Goal: Information Seeking & Learning: Learn about a topic

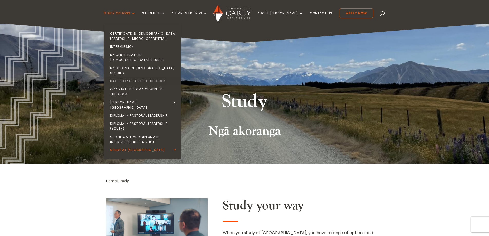
click at [138, 77] on link "Bachelor of Applied Theology" at bounding box center [143, 81] width 77 height 8
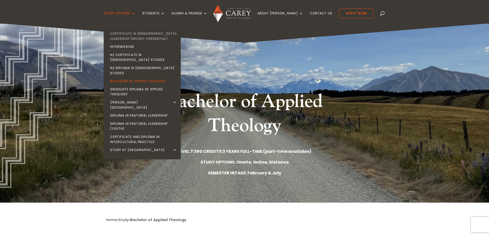
click at [136, 33] on link "Certificate in [DEMOGRAPHIC_DATA] Leadership (Micro-credential)" at bounding box center [143, 36] width 77 height 13
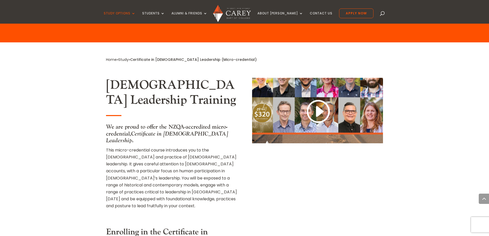
scroll to position [282, 0]
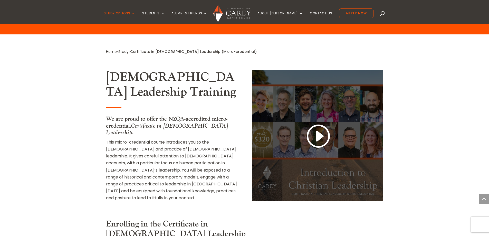
click at [316, 123] on link at bounding box center [317, 136] width 25 height 27
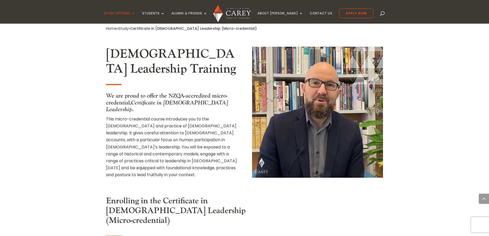
scroll to position [385, 0]
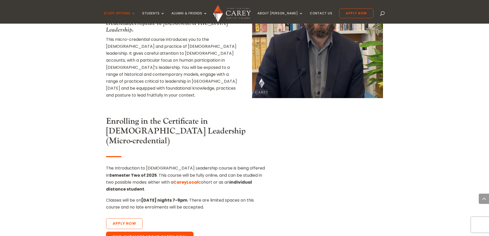
click at [143, 231] on link "Find out more about CareyLocal" at bounding box center [150, 236] width 88 height 11
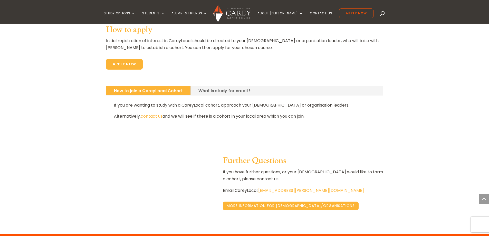
scroll to position [411, 0]
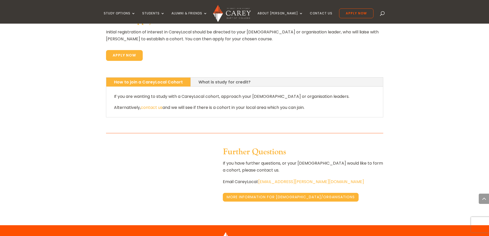
click at [214, 77] on link "What is study for credit?" at bounding box center [224, 81] width 67 height 9
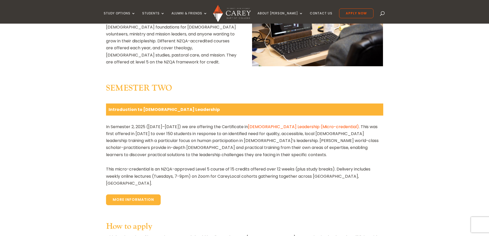
scroll to position [0, 0]
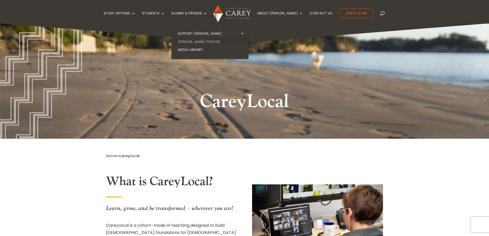
click at [201, 41] on link "[PERSON_NAME] Photos" at bounding box center [211, 42] width 77 height 8
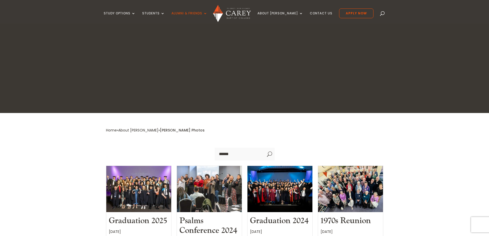
scroll to position [128, 0]
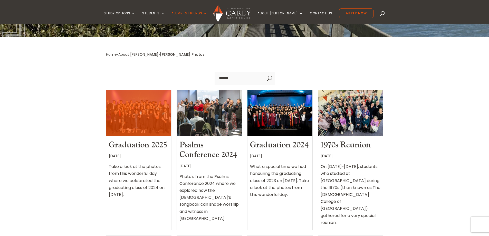
click at [141, 102] on div at bounding box center [138, 113] width 65 height 46
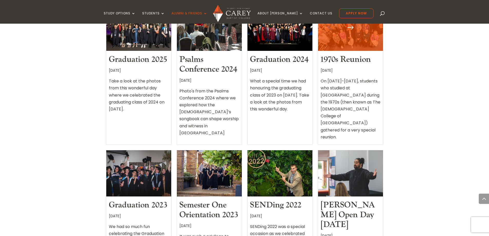
scroll to position [231, 0]
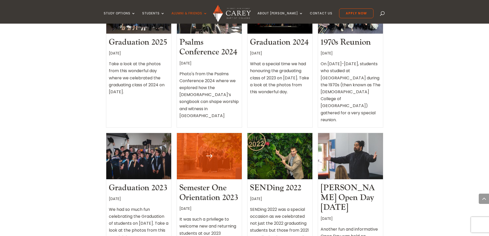
click at [211, 133] on div at bounding box center [209, 156] width 65 height 46
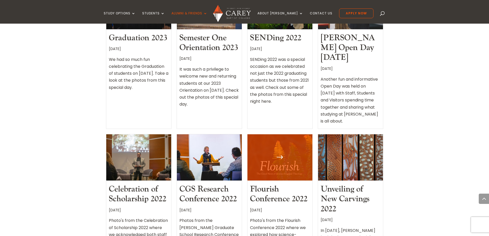
scroll to position [385, 0]
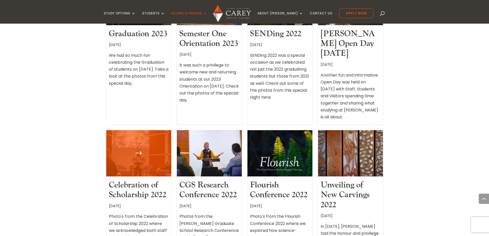
click at [157, 130] on div at bounding box center [138, 153] width 65 height 46
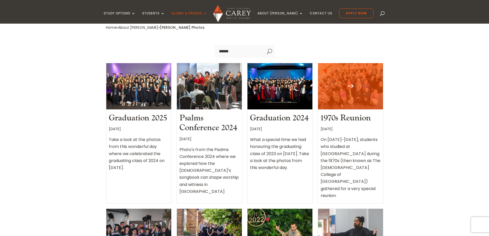
scroll to position [154, 0]
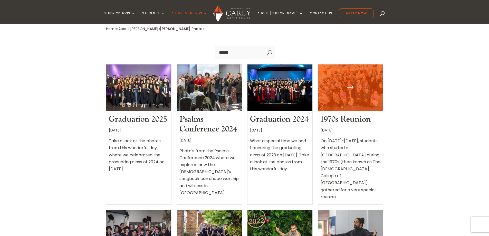
click at [333, 76] on div at bounding box center [350, 87] width 65 height 46
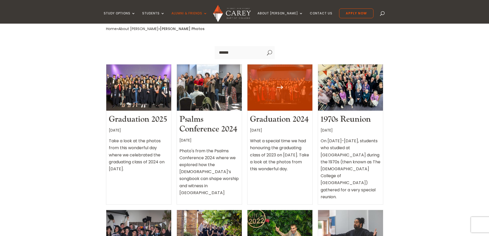
scroll to position [0, 0]
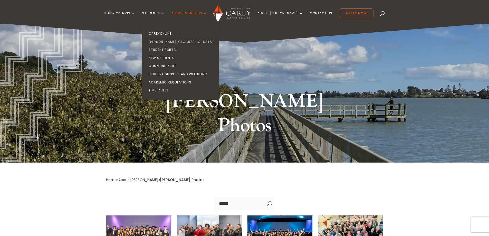
click at [168, 40] on link "[PERSON_NAME][GEOGRAPHIC_DATA]" at bounding box center [181, 42] width 77 height 8
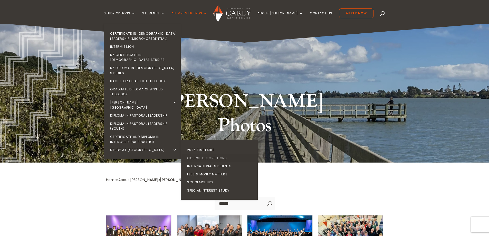
click at [213, 154] on link "Course Descriptions" at bounding box center [220, 158] width 77 height 8
click at [215, 170] on link "Fees & Money Matters" at bounding box center [220, 174] width 77 height 8
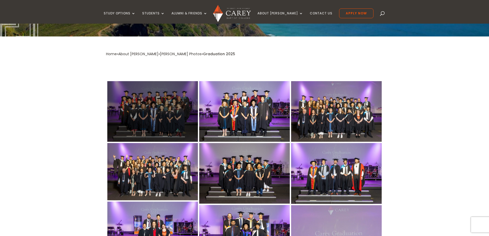
scroll to position [103, 0]
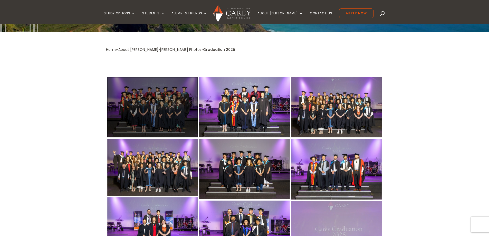
click at [145, 113] on div at bounding box center [152, 107] width 91 height 61
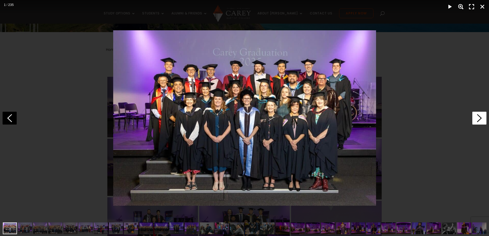
click at [475, 118] on icon at bounding box center [479, 118] width 14 height 13
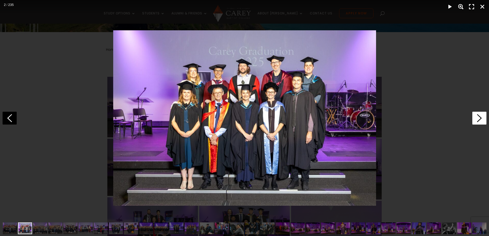
click at [475, 118] on icon at bounding box center [479, 118] width 14 height 13
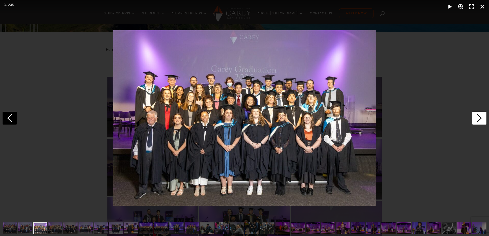
click at [475, 118] on icon at bounding box center [479, 118] width 14 height 13
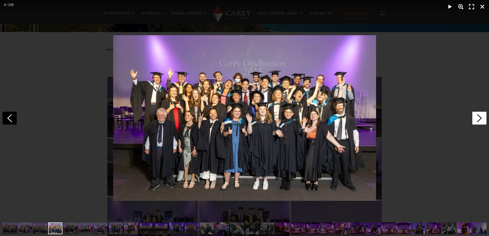
click at [475, 118] on icon at bounding box center [479, 118] width 14 height 13
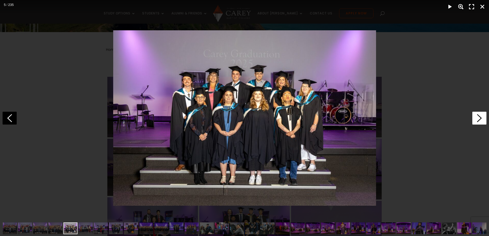
click at [475, 118] on icon at bounding box center [479, 118] width 14 height 13
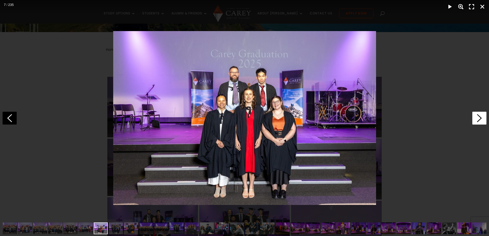
click at [475, 118] on icon at bounding box center [479, 118] width 14 height 13
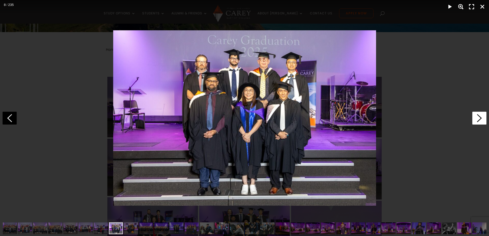
click at [475, 118] on icon at bounding box center [479, 118] width 14 height 13
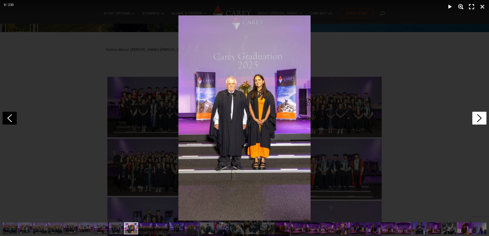
click at [475, 118] on icon at bounding box center [479, 118] width 14 height 13
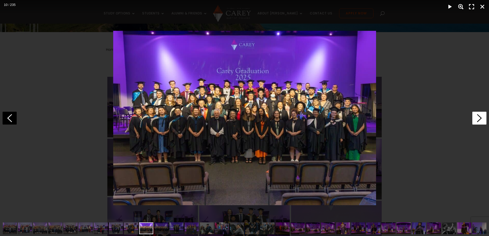
click at [475, 118] on icon at bounding box center [479, 118] width 14 height 13
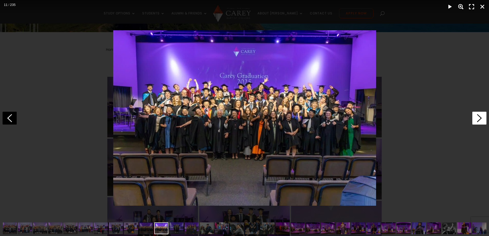
click at [475, 118] on icon at bounding box center [479, 118] width 14 height 13
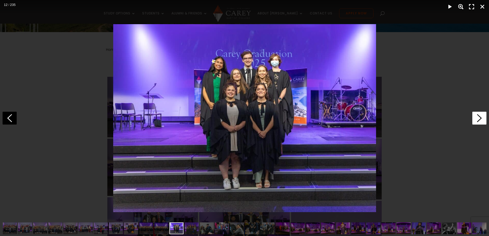
click at [475, 118] on icon at bounding box center [479, 118] width 14 height 13
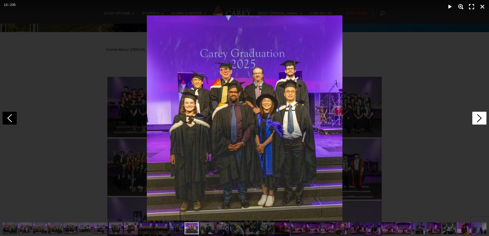
click at [475, 118] on icon at bounding box center [479, 118] width 14 height 13
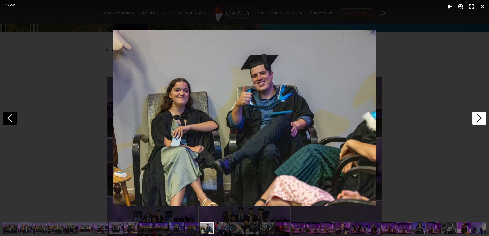
click at [475, 118] on icon at bounding box center [479, 118] width 14 height 13
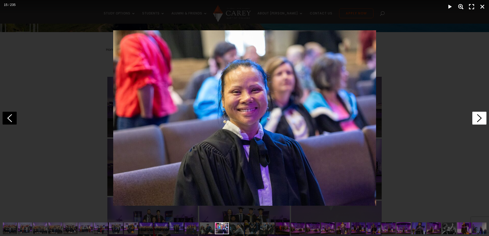
click at [475, 118] on icon at bounding box center [479, 118] width 14 height 13
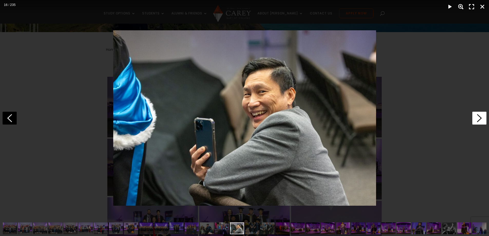
click at [475, 118] on icon at bounding box center [479, 118] width 14 height 13
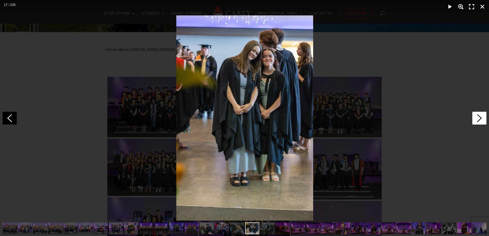
click at [475, 118] on icon at bounding box center [479, 118] width 14 height 13
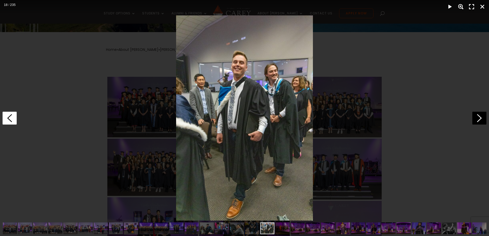
click at [11, 119] on icon at bounding box center [10, 118] width 14 height 13
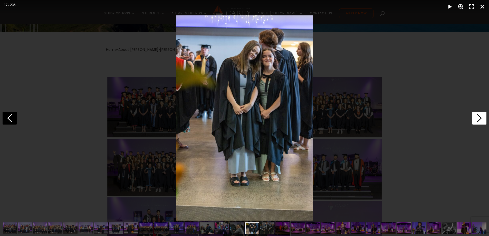
click at [478, 118] on icon at bounding box center [479, 118] width 14 height 13
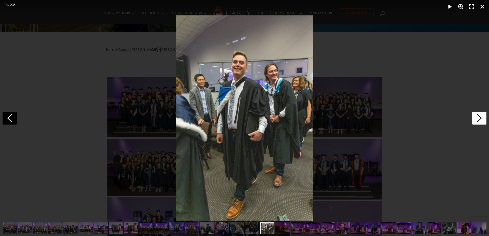
click at [478, 118] on icon at bounding box center [479, 118] width 14 height 13
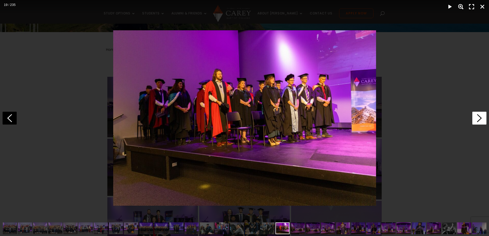
click at [480, 121] on icon at bounding box center [479, 118] width 14 height 13
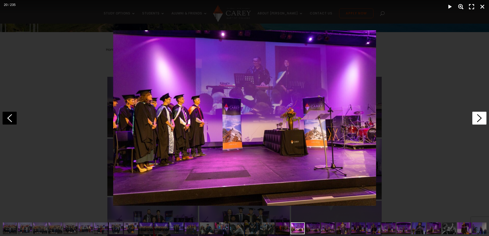
click at [478, 120] on icon at bounding box center [479, 118] width 14 height 13
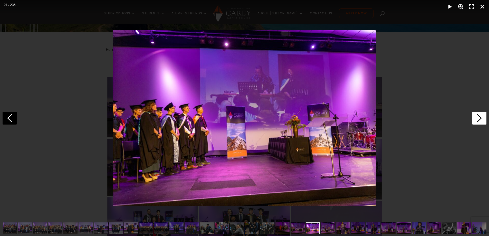
click at [478, 120] on icon at bounding box center [479, 118] width 14 height 13
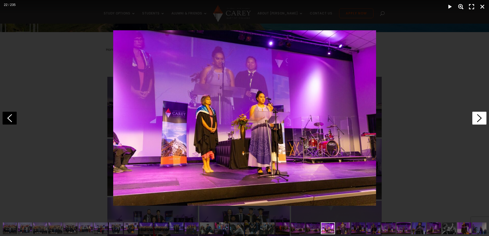
click at [478, 120] on icon at bounding box center [479, 118] width 14 height 13
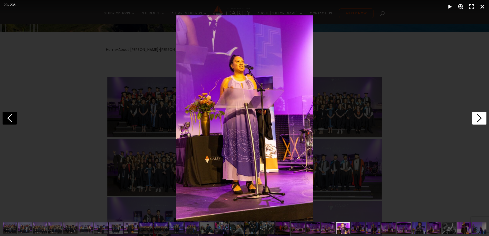
click at [478, 120] on icon at bounding box center [479, 118] width 14 height 13
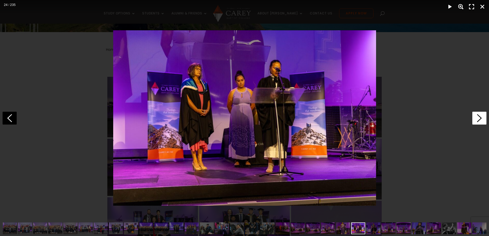
click at [478, 120] on icon at bounding box center [479, 118] width 14 height 13
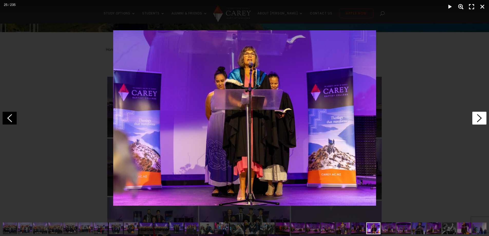
click at [478, 120] on icon at bounding box center [479, 118] width 14 height 13
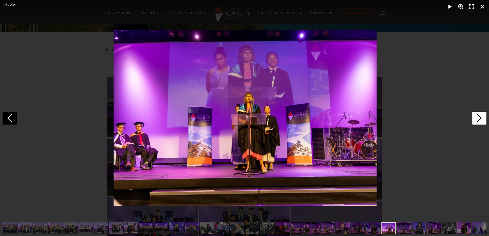
click at [478, 120] on icon at bounding box center [479, 118] width 14 height 13
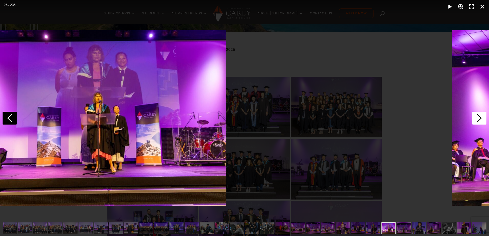
click at [478, 120] on icon at bounding box center [479, 118] width 14 height 13
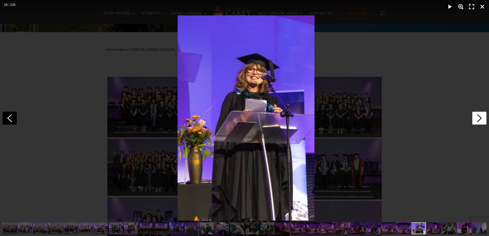
click at [478, 120] on icon at bounding box center [479, 118] width 14 height 13
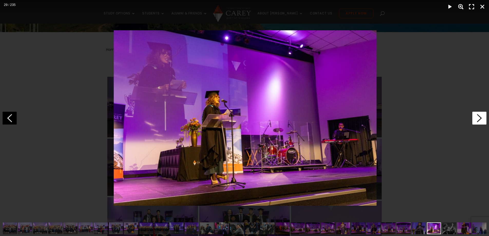
click at [478, 120] on icon at bounding box center [479, 118] width 14 height 13
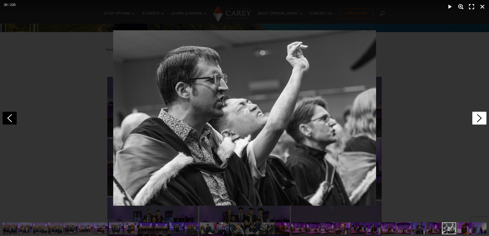
click at [477, 120] on icon at bounding box center [479, 118] width 14 height 13
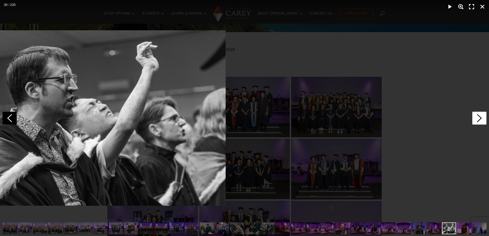
click at [477, 120] on icon at bounding box center [479, 118] width 14 height 13
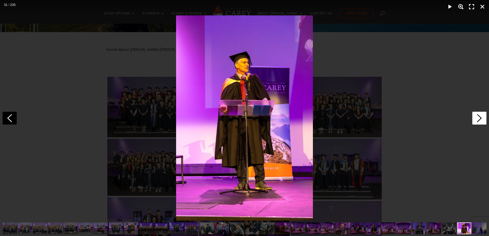
click at [477, 120] on icon at bounding box center [479, 118] width 14 height 13
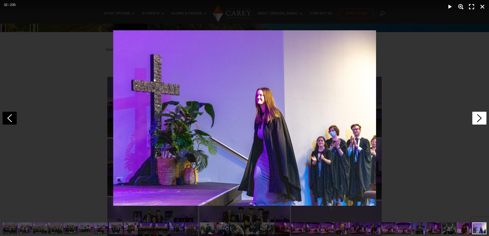
click at [477, 120] on icon at bounding box center [479, 118] width 14 height 13
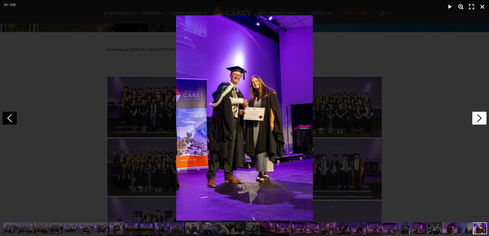
scroll to position [0, 15]
click at [477, 120] on icon at bounding box center [479, 118] width 14 height 13
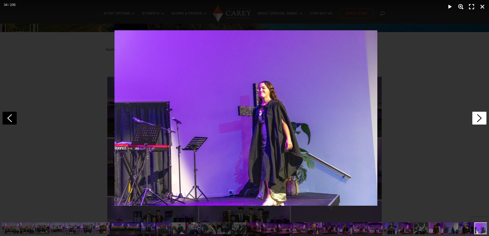
click at [477, 120] on icon at bounding box center [479, 118] width 14 height 13
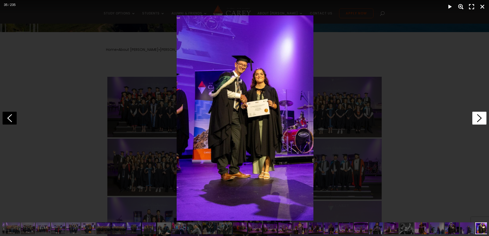
click at [477, 120] on icon at bounding box center [479, 118] width 14 height 13
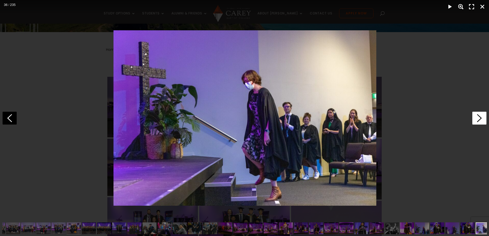
click at [477, 120] on icon at bounding box center [479, 118] width 14 height 13
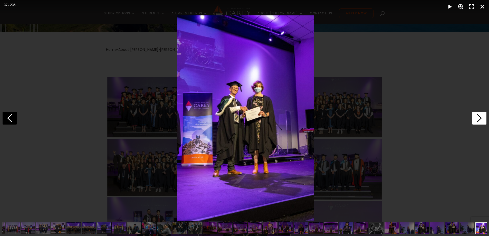
click at [477, 120] on icon at bounding box center [479, 118] width 14 height 13
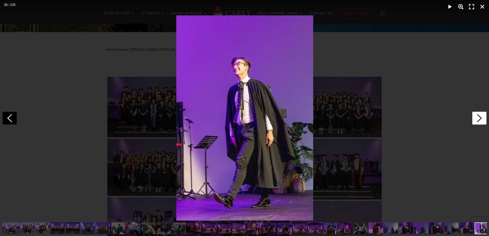
click at [477, 120] on icon at bounding box center [479, 118] width 14 height 13
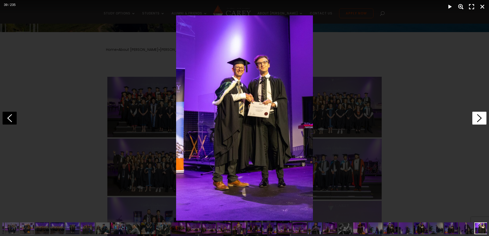
click at [477, 120] on icon at bounding box center [479, 118] width 14 height 13
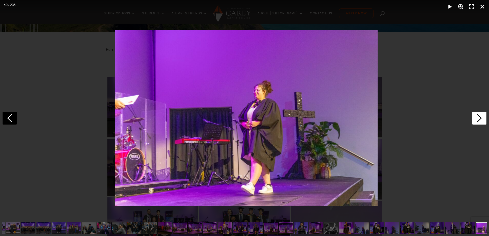
click at [477, 120] on icon at bounding box center [479, 118] width 14 height 13
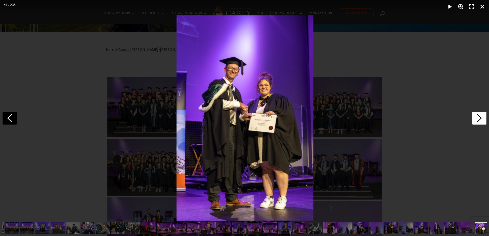
click at [477, 120] on icon at bounding box center [479, 118] width 14 height 13
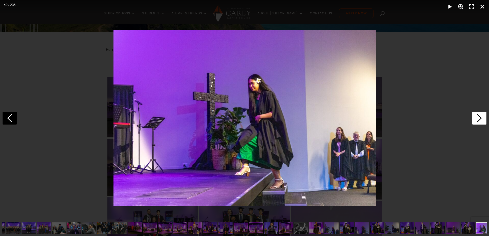
click at [477, 120] on icon at bounding box center [479, 118] width 14 height 13
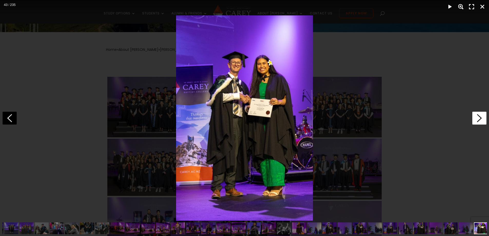
click at [477, 120] on icon at bounding box center [479, 118] width 14 height 13
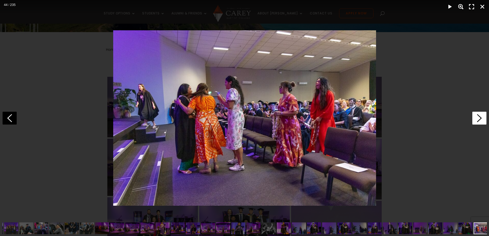
click at [477, 120] on icon at bounding box center [479, 118] width 14 height 13
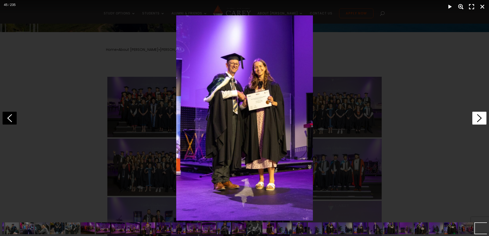
click at [477, 120] on icon at bounding box center [479, 118] width 14 height 13
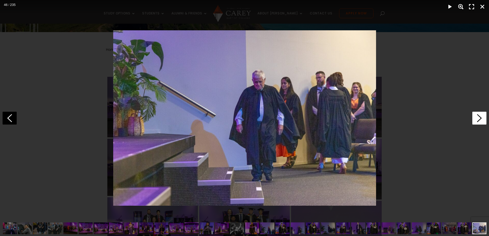
click at [477, 120] on icon at bounding box center [479, 118] width 14 height 13
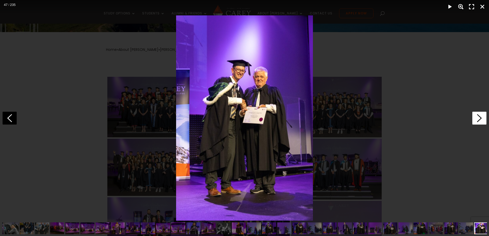
click at [477, 120] on icon at bounding box center [479, 118] width 14 height 13
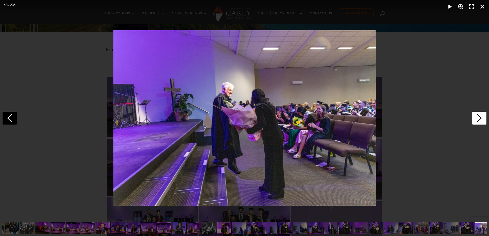
click at [477, 120] on icon at bounding box center [479, 118] width 14 height 13
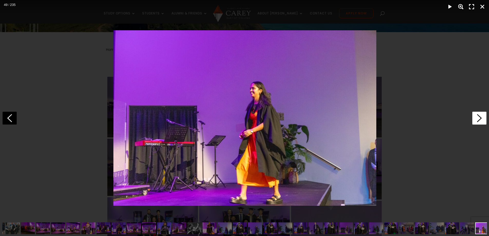
click at [477, 120] on icon at bounding box center [479, 118] width 14 height 13
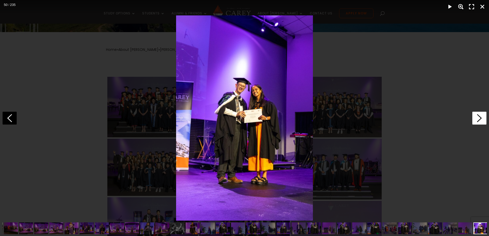
click at [477, 121] on icon at bounding box center [479, 118] width 14 height 13
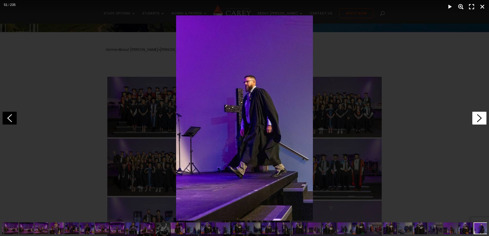
click at [477, 121] on icon at bounding box center [479, 118] width 14 height 13
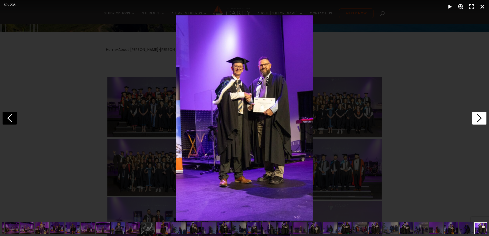
click at [477, 121] on icon at bounding box center [479, 118] width 14 height 13
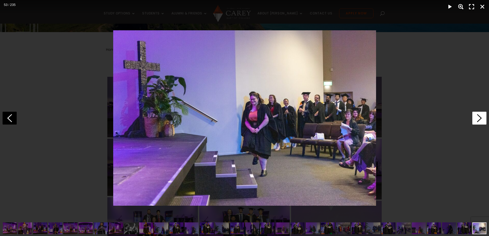
click at [477, 121] on icon at bounding box center [479, 118] width 14 height 13
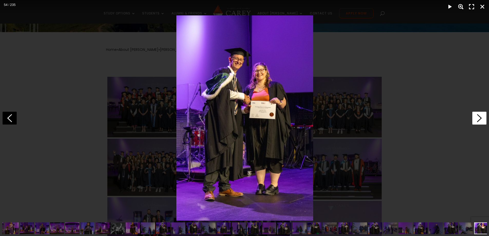
click at [477, 121] on icon at bounding box center [479, 118] width 14 height 13
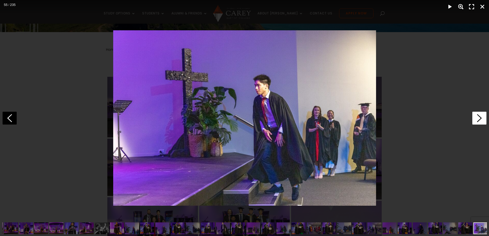
click at [477, 121] on icon at bounding box center [479, 118] width 14 height 13
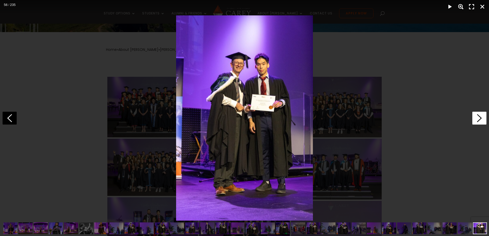
click at [477, 121] on icon at bounding box center [479, 118] width 14 height 13
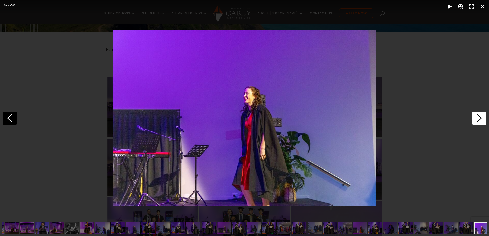
click at [477, 121] on icon at bounding box center [479, 118] width 14 height 13
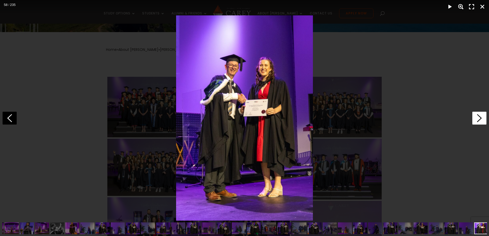
click at [477, 121] on icon at bounding box center [479, 118] width 14 height 13
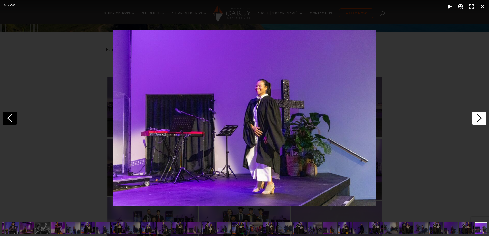
click at [477, 121] on icon at bounding box center [479, 118] width 14 height 13
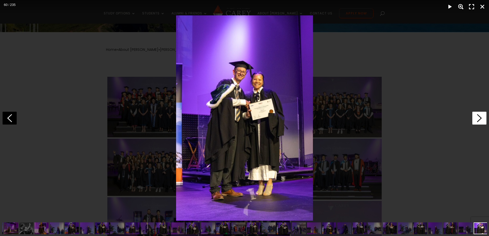
click at [477, 121] on icon at bounding box center [479, 118] width 14 height 13
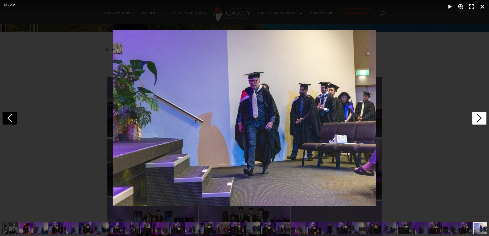
click at [477, 121] on icon at bounding box center [479, 118] width 14 height 13
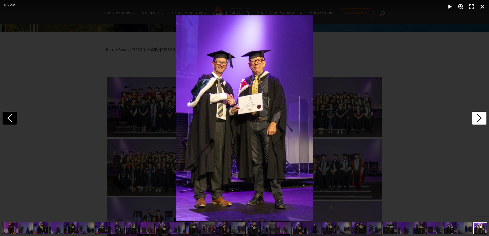
click at [477, 121] on icon at bounding box center [479, 118] width 14 height 13
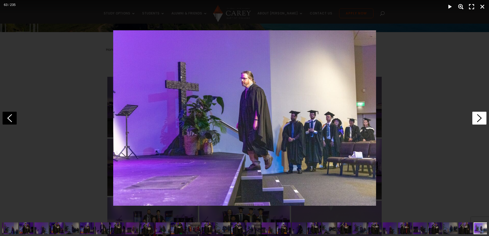
click at [477, 121] on icon at bounding box center [479, 118] width 14 height 13
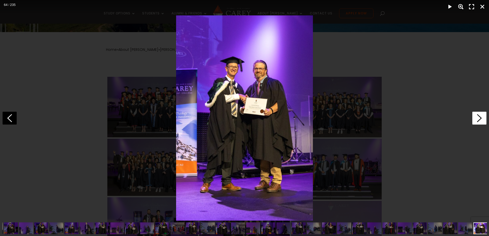
click at [477, 121] on icon at bounding box center [479, 118] width 14 height 13
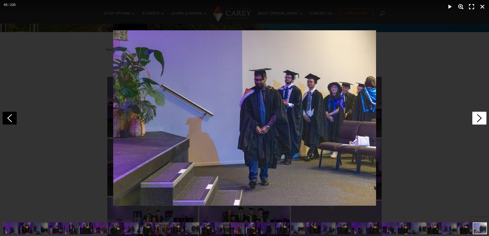
scroll to position [0, 500]
click at [477, 121] on icon at bounding box center [479, 118] width 14 height 13
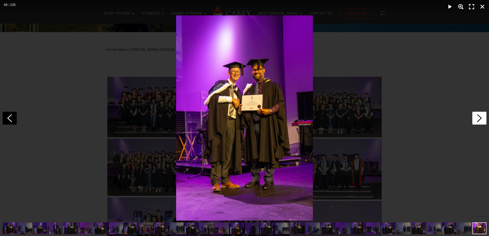
click at [477, 121] on icon at bounding box center [479, 118] width 14 height 13
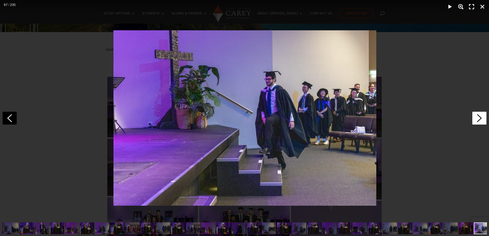
click at [477, 121] on icon at bounding box center [479, 118] width 14 height 13
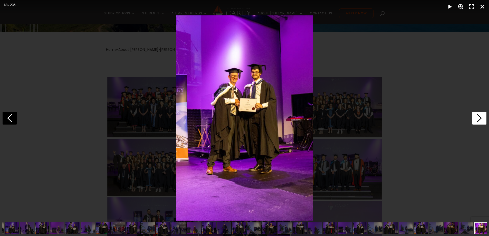
click at [477, 121] on icon at bounding box center [479, 118] width 14 height 13
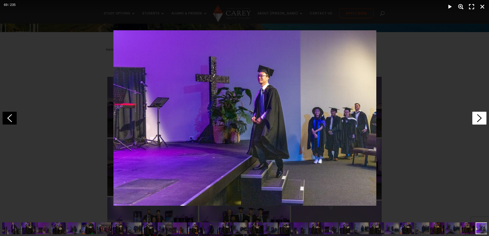
click at [477, 121] on icon at bounding box center [479, 118] width 14 height 13
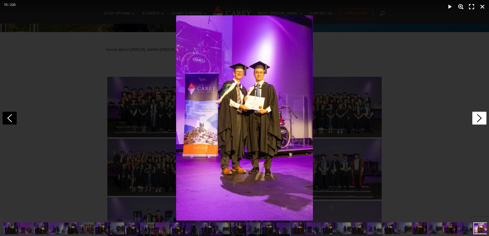
click at [477, 121] on icon at bounding box center [479, 118] width 14 height 13
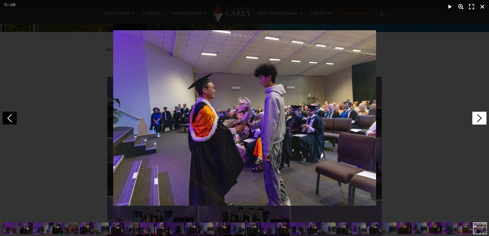
click at [477, 121] on icon at bounding box center [479, 118] width 14 height 13
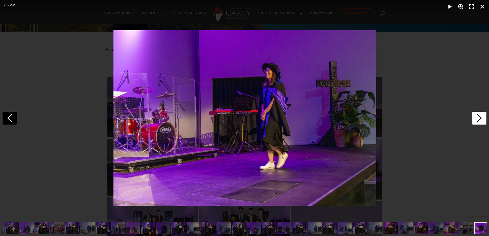
click at [477, 121] on icon at bounding box center [479, 118] width 14 height 13
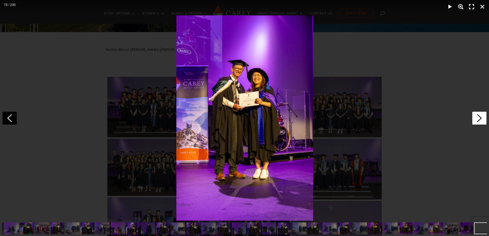
click at [477, 121] on icon at bounding box center [479, 118] width 14 height 13
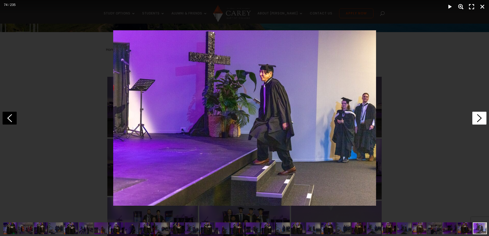
scroll to position [0, 636]
click at [477, 121] on icon at bounding box center [479, 118] width 14 height 13
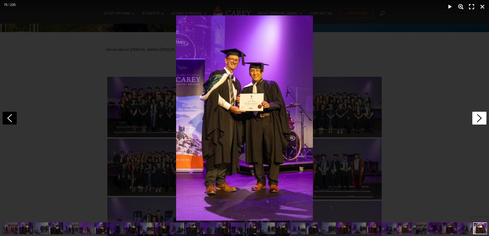
click at [477, 121] on icon at bounding box center [479, 118] width 14 height 13
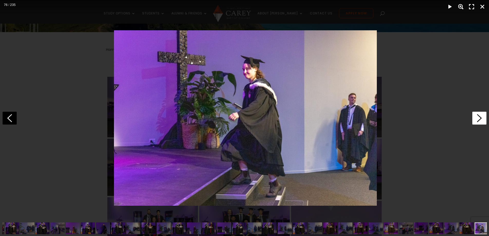
click at [477, 121] on icon at bounding box center [479, 118] width 14 height 13
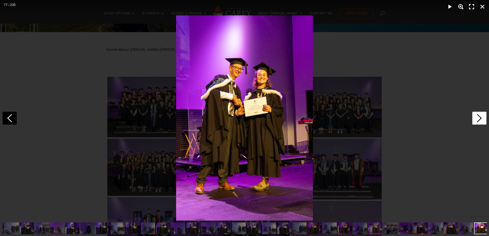
click at [478, 121] on icon at bounding box center [479, 118] width 14 height 13
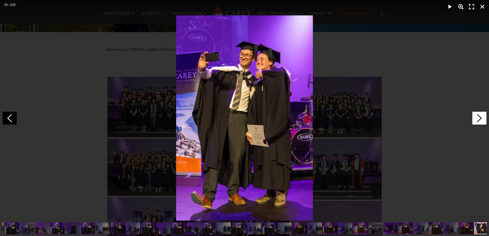
click at [478, 121] on polygon at bounding box center [479, 118] width 5 height 8
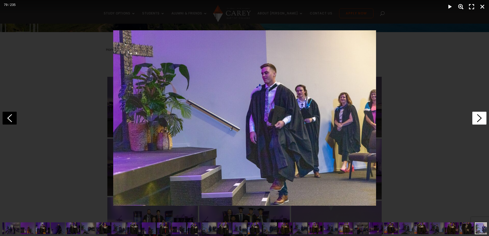
click at [478, 121] on polygon at bounding box center [479, 118] width 5 height 8
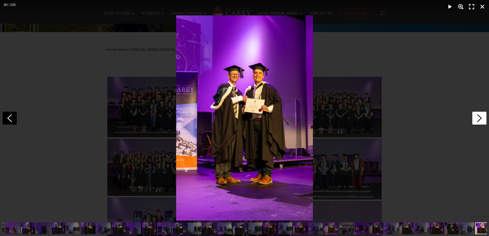
click at [478, 121] on polygon at bounding box center [479, 118] width 5 height 8
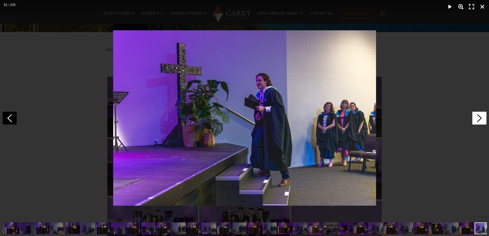
click at [478, 121] on polygon at bounding box center [479, 118] width 5 height 8
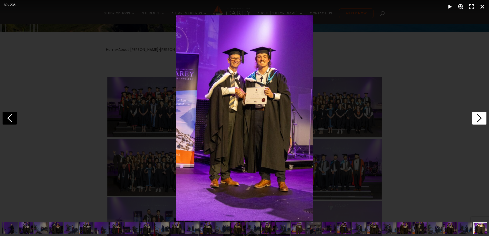
click at [478, 121] on polygon at bounding box center [479, 118] width 5 height 8
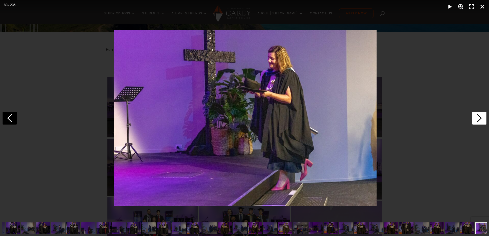
click at [478, 121] on polygon at bounding box center [479, 118] width 5 height 8
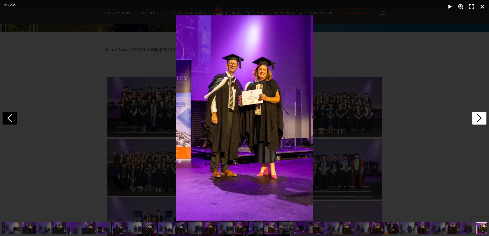
click at [478, 121] on polygon at bounding box center [479, 118] width 5 height 8
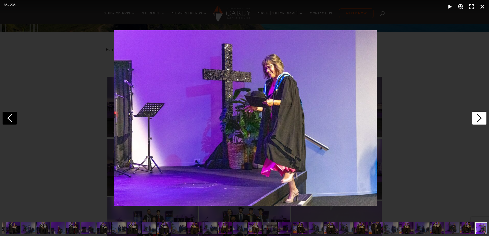
click at [478, 121] on polygon at bounding box center [479, 118] width 5 height 8
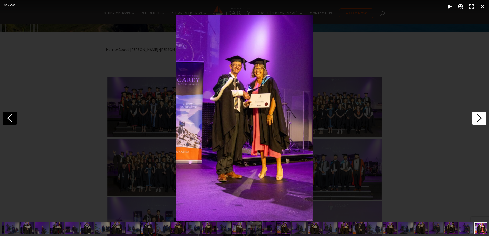
click at [478, 121] on polygon at bounding box center [479, 118] width 5 height 8
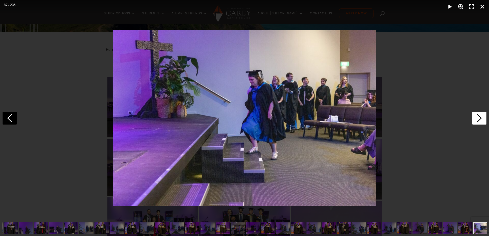
click at [478, 121] on polygon at bounding box center [479, 118] width 5 height 8
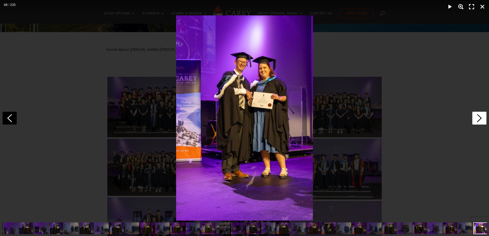
click at [478, 121] on polygon at bounding box center [479, 118] width 5 height 8
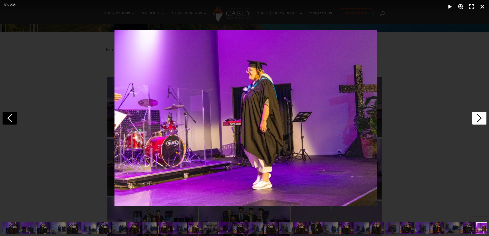
click at [478, 121] on polygon at bounding box center [479, 118] width 5 height 8
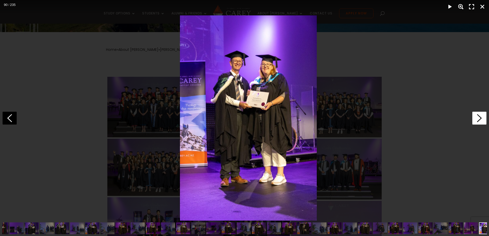
click at [478, 121] on polygon at bounding box center [479, 118] width 5 height 8
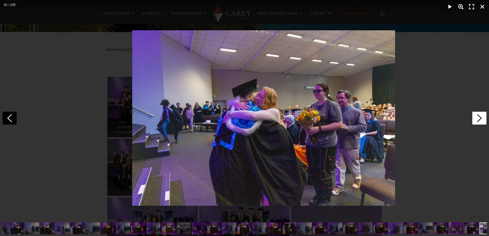
click at [478, 121] on polygon at bounding box center [479, 118] width 5 height 8
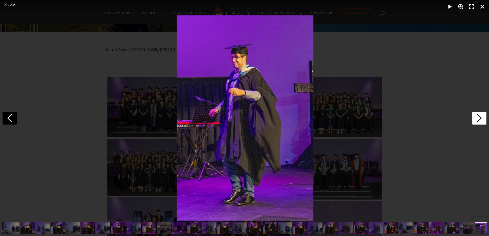
click at [478, 121] on polygon at bounding box center [479, 118] width 5 height 8
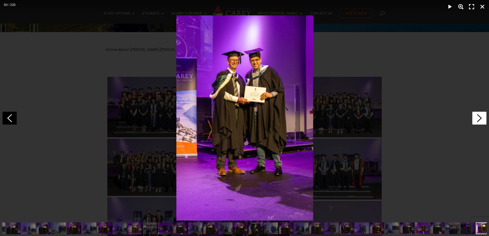
click at [478, 121] on polygon at bounding box center [479, 118] width 5 height 8
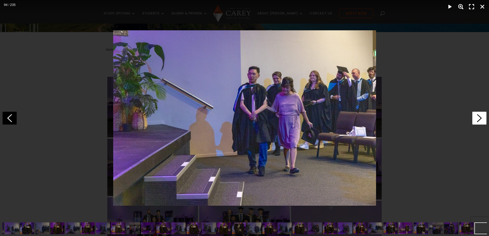
click at [478, 121] on polygon at bounding box center [479, 118] width 5 height 8
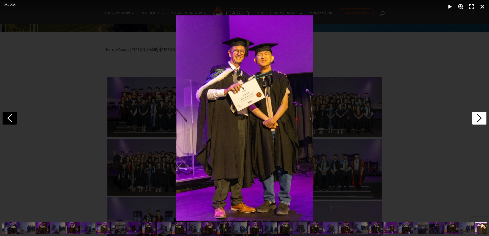
click at [478, 121] on polygon at bounding box center [479, 118] width 5 height 8
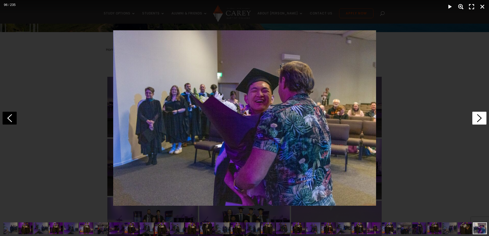
click at [478, 121] on polygon at bounding box center [479, 118] width 5 height 8
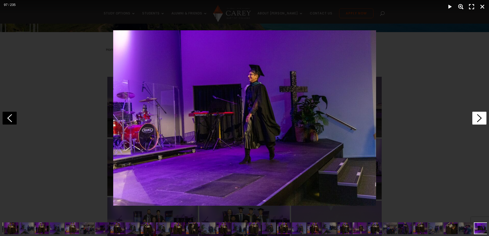
click at [478, 121] on polygon at bounding box center [479, 118] width 5 height 8
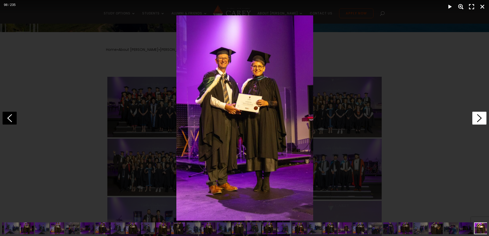
click at [478, 121] on polygon at bounding box center [479, 118] width 5 height 8
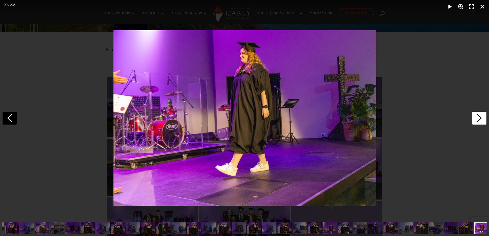
click at [478, 121] on polygon at bounding box center [479, 118] width 5 height 8
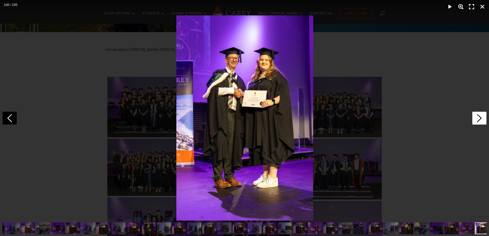
click at [478, 121] on polygon at bounding box center [479, 118] width 5 height 8
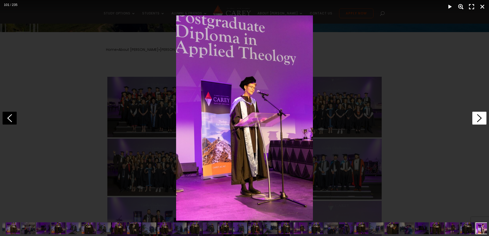
click at [478, 121] on polygon at bounding box center [479, 118] width 5 height 8
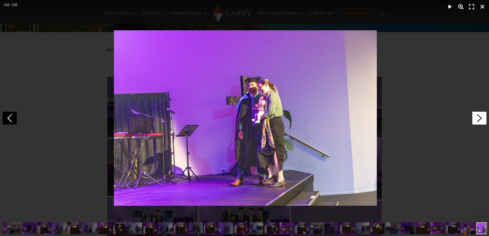
click at [478, 121] on polygon at bounding box center [479, 118] width 5 height 8
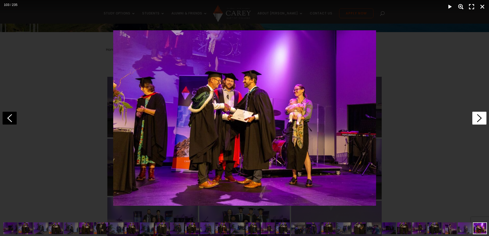
click at [478, 121] on polygon at bounding box center [479, 118] width 5 height 8
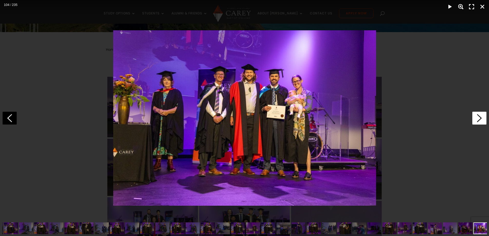
click at [478, 121] on polygon at bounding box center [479, 118] width 5 height 8
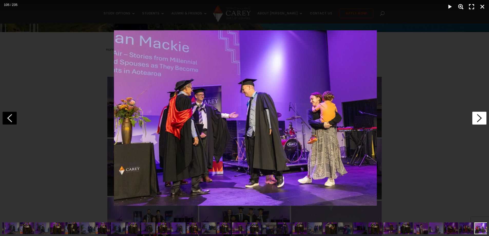
click at [478, 121] on polygon at bounding box center [479, 118] width 5 height 8
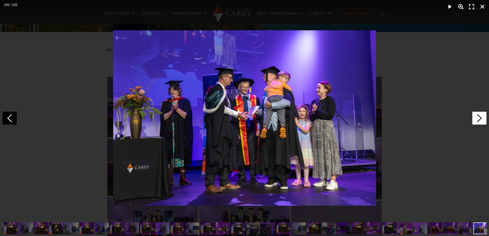
click at [478, 121] on polygon at bounding box center [479, 118] width 5 height 8
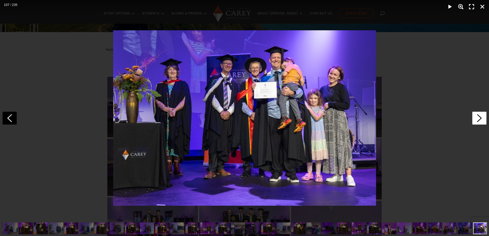
click at [478, 121] on polygon at bounding box center [479, 118] width 5 height 8
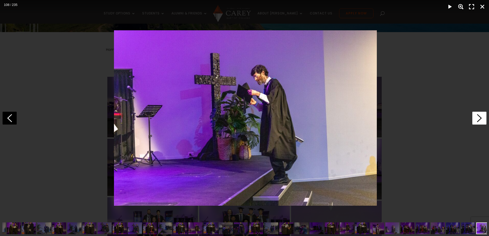
click at [478, 121] on polygon at bounding box center [479, 118] width 5 height 8
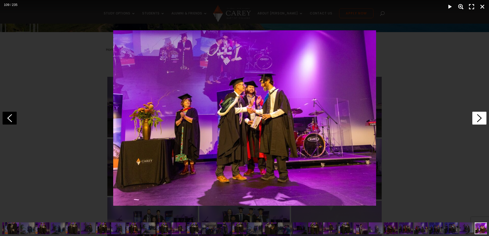
click at [478, 121] on polygon at bounding box center [479, 118] width 5 height 8
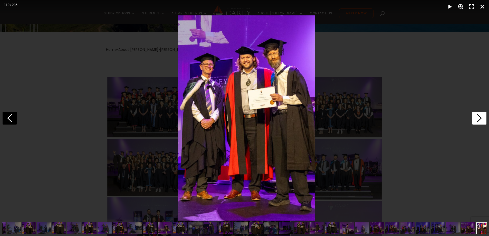
click at [478, 121] on polygon at bounding box center [479, 118] width 5 height 8
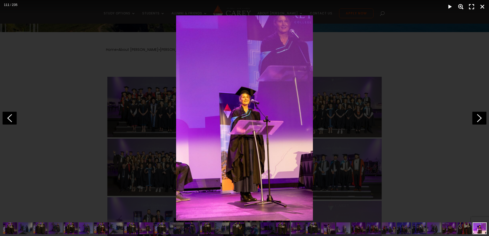
scroll to position [0, 1196]
click at [11, 118] on icon at bounding box center [10, 118] width 14 height 13
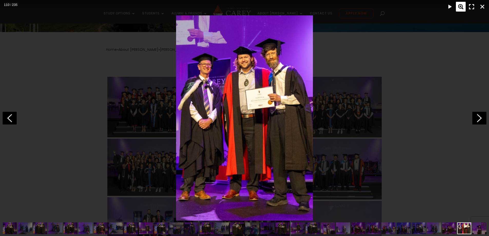
click at [461, 6] on div "Zoom" at bounding box center [461, 7] width 10 height 10
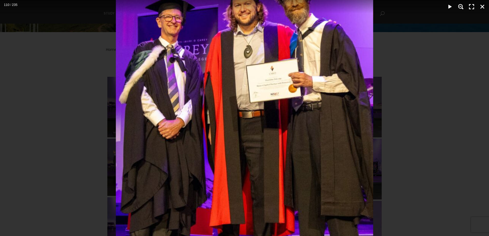
click at [461, 6] on div "Zoom" at bounding box center [461, 7] width 10 height 10
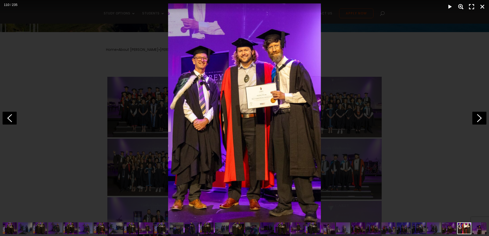
click at [461, 6] on div "Zoom" at bounding box center [461, 7] width 10 height 10
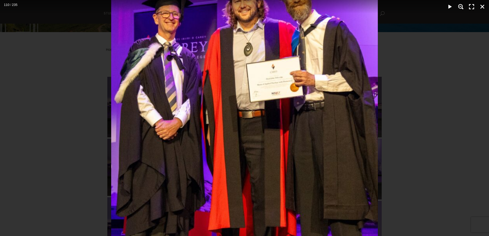
click at [461, 6] on div "Zoom" at bounding box center [461, 7] width 10 height 10
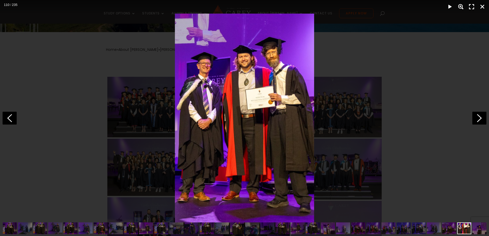
click at [461, 6] on div "Zoom" at bounding box center [461, 7] width 10 height 10
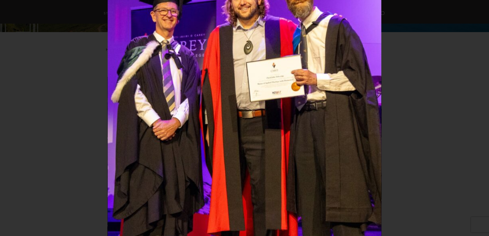
click at [461, 6] on div at bounding box center [245, 118] width 978 height 472
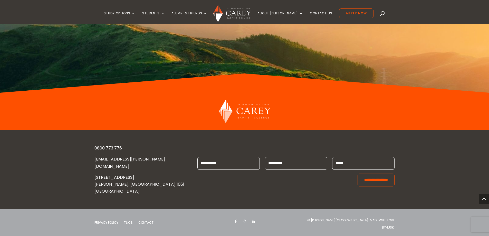
scroll to position [5645, 0]
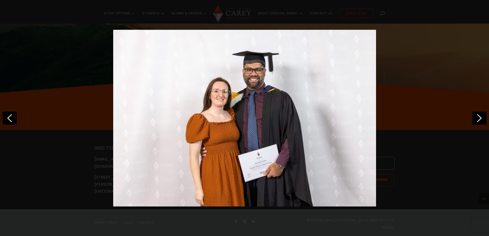
scroll to position [0, 2331]
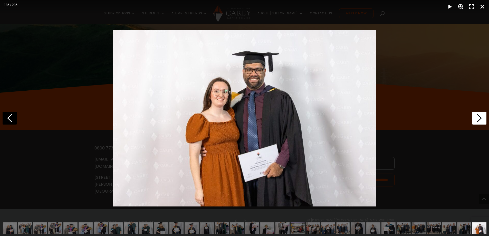
click at [475, 121] on icon at bounding box center [479, 118] width 14 height 13
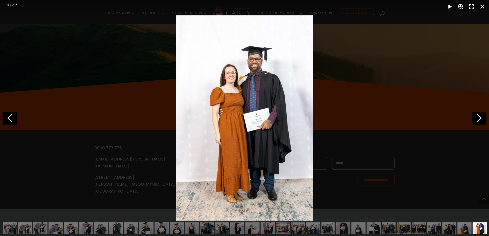
scroll to position [0, 2347]
click at [461, 7] on div "Zoom" at bounding box center [461, 7] width 10 height 10
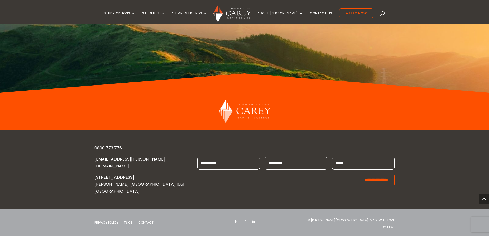
scroll to position [1565, 0]
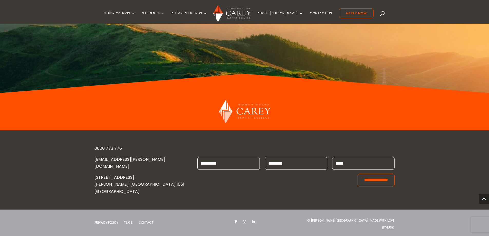
scroll to position [1155, 0]
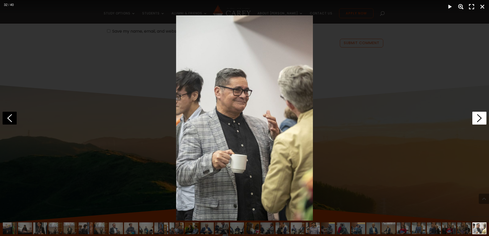
click at [479, 114] on icon at bounding box center [479, 118] width 14 height 13
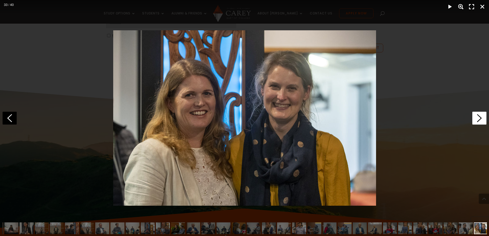
click at [479, 120] on polygon at bounding box center [479, 118] width 5 height 8
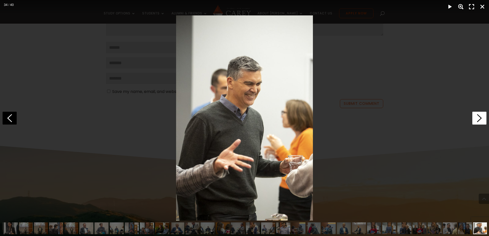
click at [479, 120] on polygon at bounding box center [479, 118] width 5 height 8
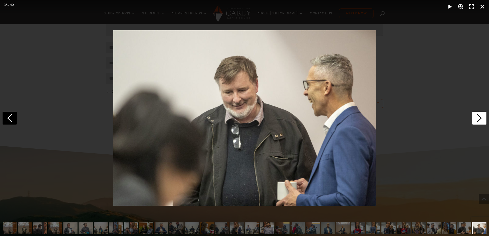
click at [479, 120] on polygon at bounding box center [479, 118] width 5 height 8
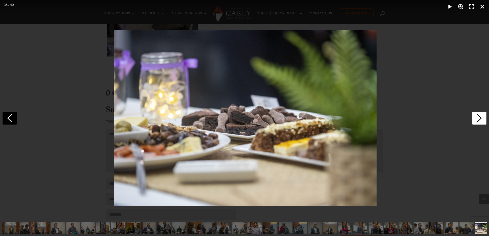
click at [479, 120] on polygon at bounding box center [479, 118] width 5 height 8
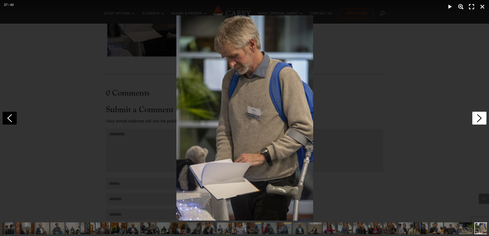
click at [479, 120] on polygon at bounding box center [479, 118] width 5 height 8
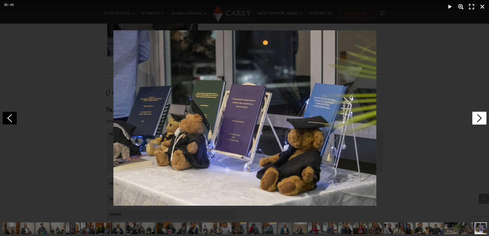
click at [479, 120] on polygon at bounding box center [479, 118] width 5 height 8
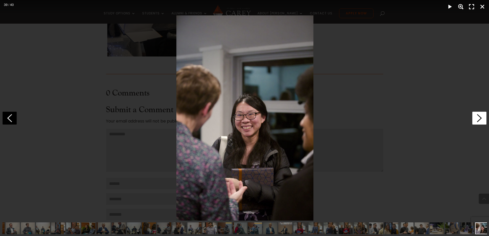
click at [479, 120] on polygon at bounding box center [479, 118] width 5 height 8
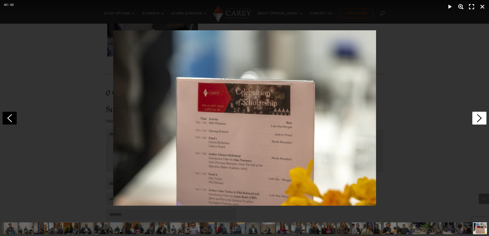
click at [479, 120] on polygon at bounding box center [479, 118] width 5 height 8
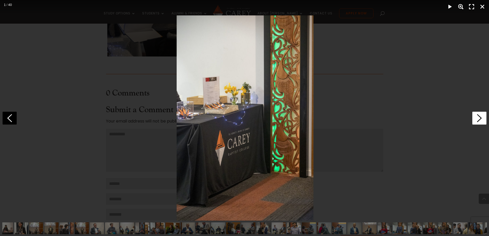
click at [479, 120] on polygon at bounding box center [479, 118] width 5 height 8
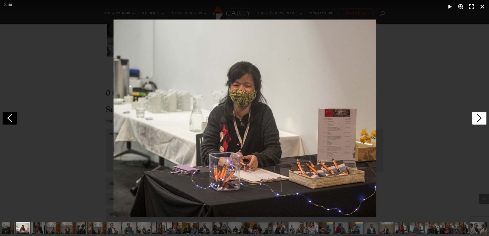
click at [479, 120] on polygon at bounding box center [479, 118] width 5 height 8
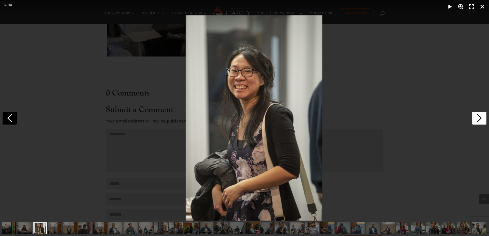
scroll to position [0, 0]
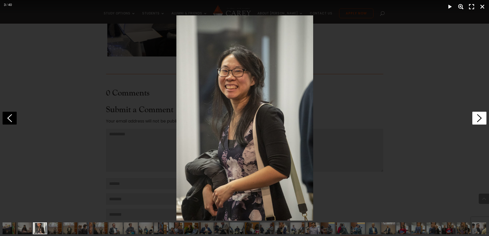
click at [479, 120] on polygon at bounding box center [479, 118] width 5 height 8
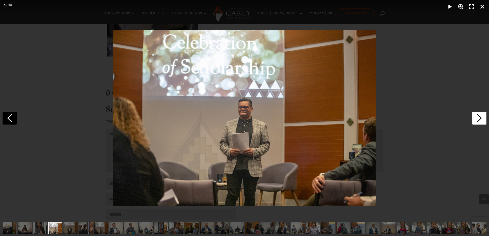
click at [479, 120] on polygon at bounding box center [479, 118] width 5 height 8
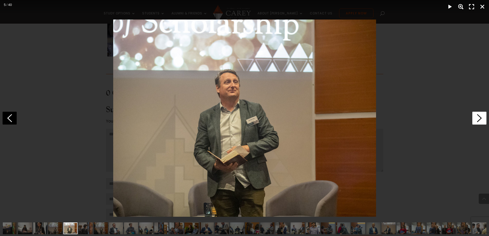
click at [479, 120] on polygon at bounding box center [479, 118] width 5 height 8
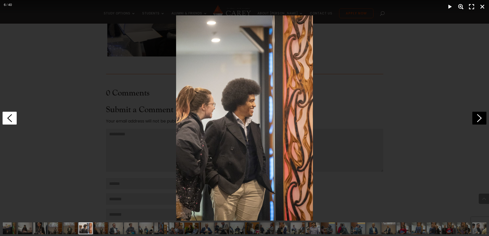
click at [8, 117] on icon at bounding box center [10, 118] width 14 height 13
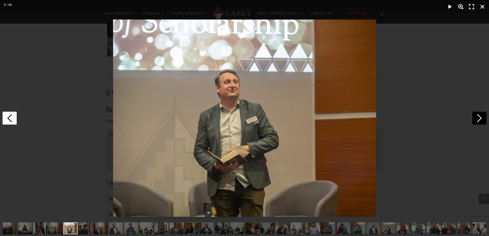
click at [8, 117] on icon at bounding box center [10, 118] width 14 height 13
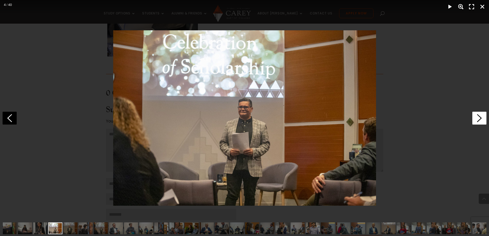
click at [481, 116] on icon at bounding box center [479, 118] width 14 height 13
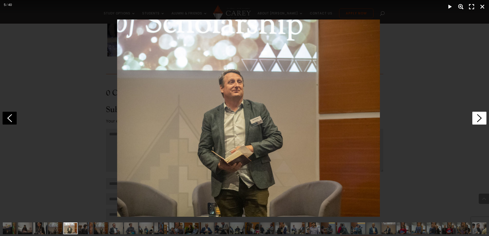
click at [481, 116] on icon at bounding box center [479, 118] width 14 height 13
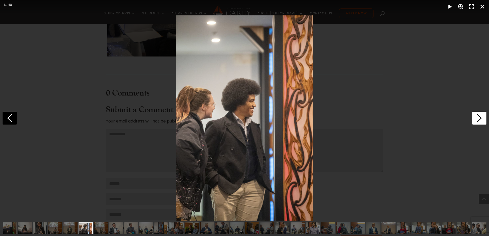
click at [481, 116] on icon at bounding box center [479, 118] width 14 height 13
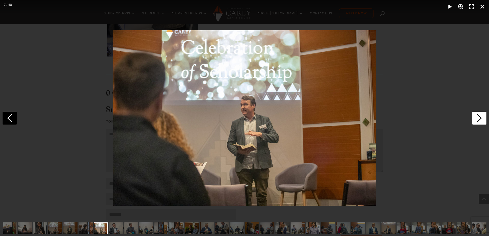
click at [481, 116] on icon at bounding box center [479, 118] width 14 height 13
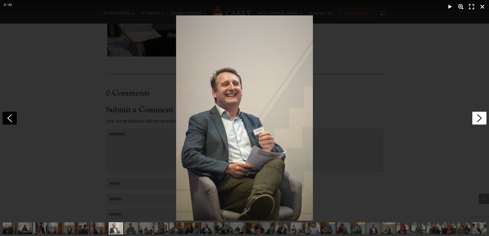
click at [481, 116] on icon at bounding box center [479, 118] width 14 height 13
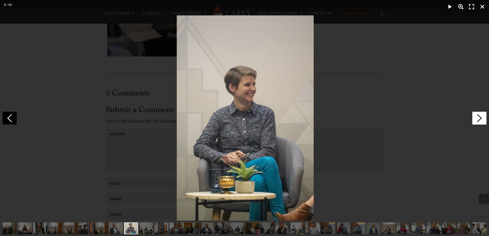
click at [481, 116] on icon at bounding box center [479, 118] width 14 height 13
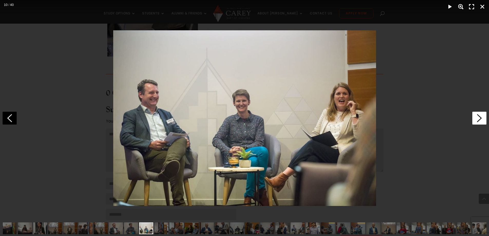
click at [481, 116] on icon at bounding box center [479, 118] width 14 height 13
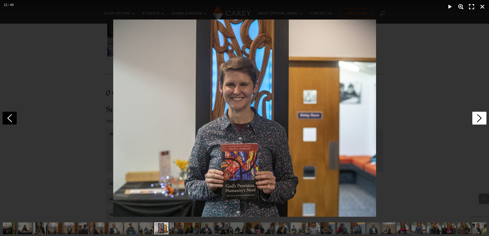
click at [481, 116] on icon at bounding box center [479, 118] width 14 height 13
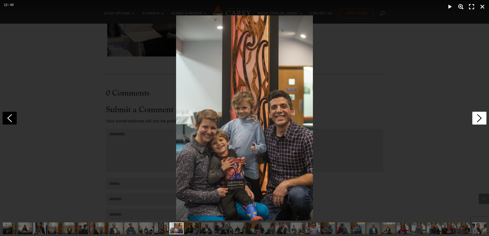
click at [481, 116] on icon at bounding box center [479, 118] width 14 height 13
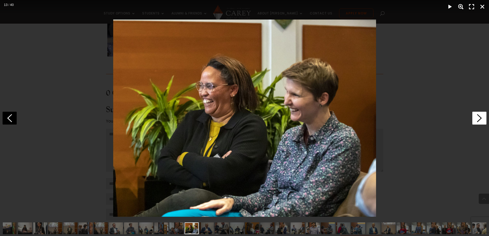
click at [481, 116] on icon at bounding box center [479, 118] width 14 height 13
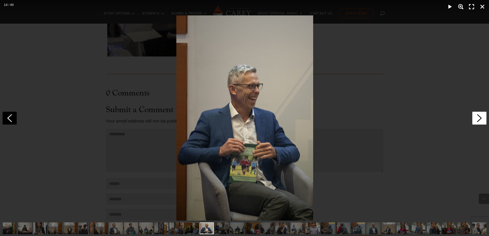
click at [481, 116] on icon at bounding box center [479, 118] width 14 height 13
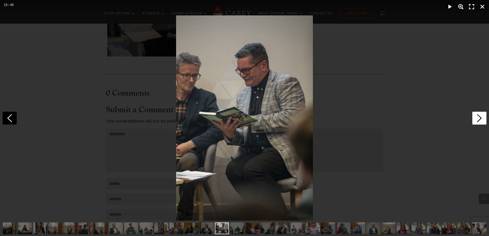
click at [481, 116] on icon at bounding box center [479, 118] width 14 height 13
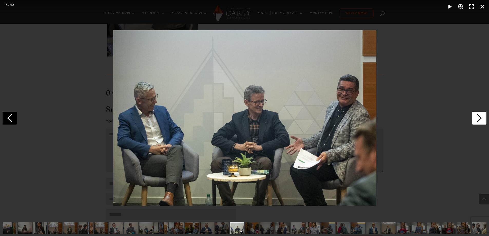
click at [481, 116] on icon at bounding box center [479, 118] width 14 height 13
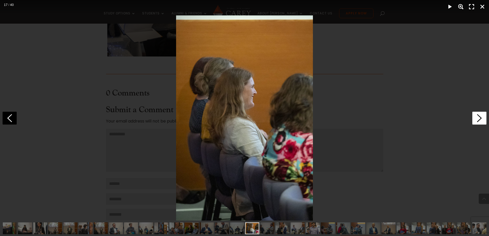
click at [481, 116] on icon at bounding box center [479, 118] width 14 height 13
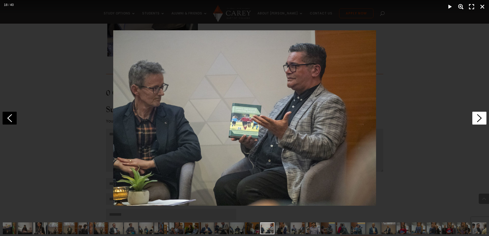
click at [481, 116] on icon at bounding box center [479, 118] width 14 height 13
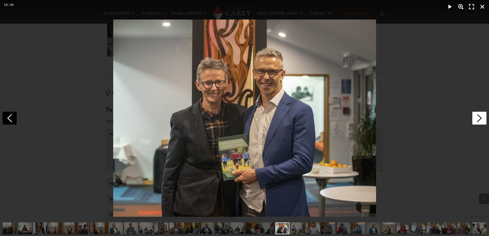
click at [481, 116] on icon at bounding box center [479, 118] width 14 height 13
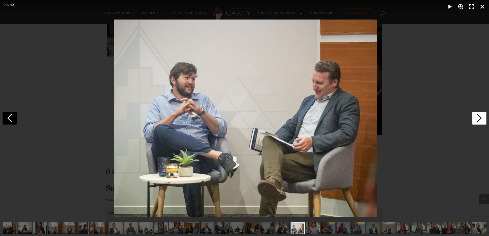
click at [481, 116] on icon at bounding box center [479, 118] width 14 height 13
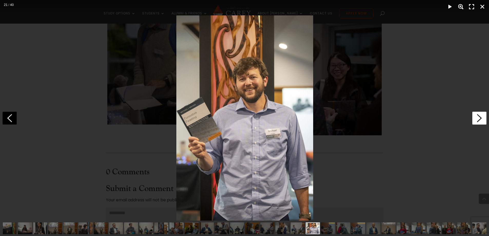
click at [481, 116] on icon at bounding box center [479, 118] width 14 height 13
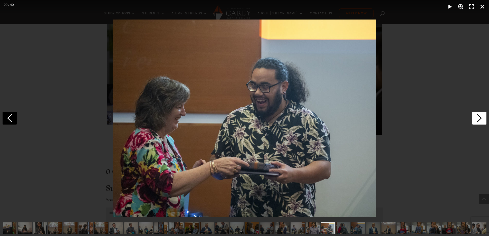
click at [481, 116] on icon at bounding box center [479, 118] width 14 height 13
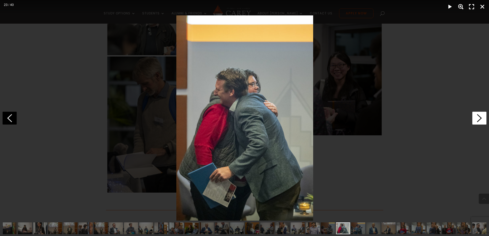
click at [481, 116] on icon at bounding box center [479, 118] width 14 height 13
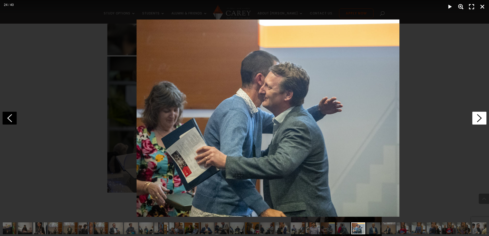
click at [481, 116] on icon at bounding box center [479, 118] width 14 height 13
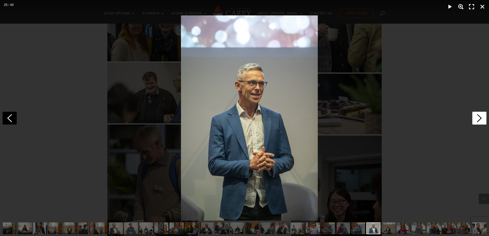
click at [481, 116] on icon at bounding box center [479, 118] width 14 height 13
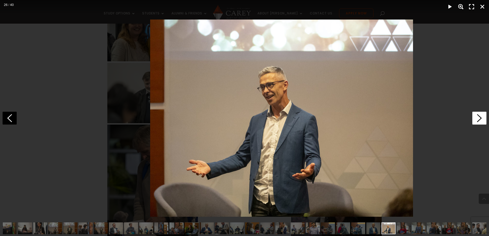
click at [481, 116] on icon at bounding box center [479, 118] width 14 height 13
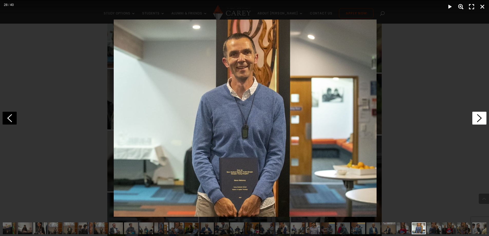
click at [481, 116] on icon at bounding box center [479, 118] width 14 height 13
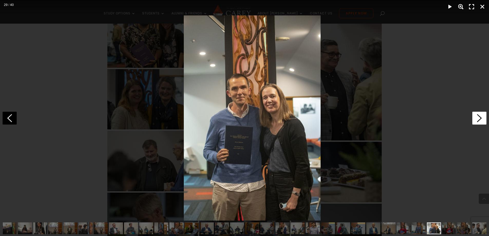
click at [481, 116] on icon at bounding box center [479, 118] width 14 height 13
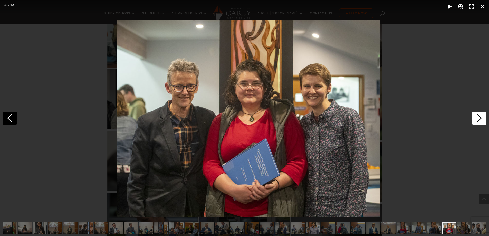
click at [481, 116] on icon at bounding box center [479, 118] width 14 height 13
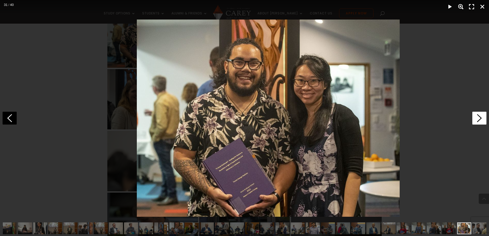
click at [481, 116] on icon at bounding box center [479, 118] width 14 height 13
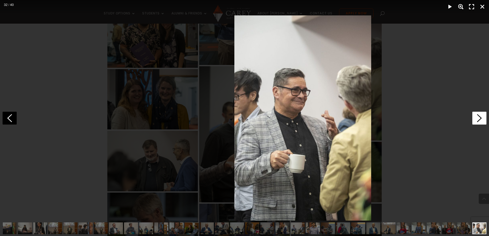
click at [481, 116] on icon at bounding box center [479, 118] width 14 height 13
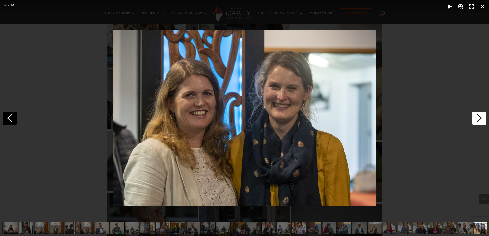
click at [481, 116] on icon at bounding box center [479, 118] width 14 height 13
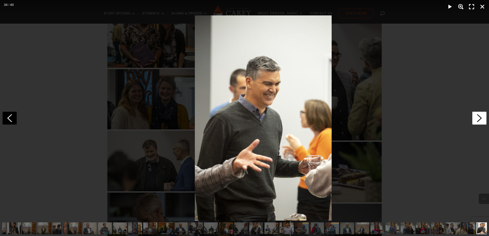
click at [481, 116] on icon at bounding box center [479, 118] width 14 height 13
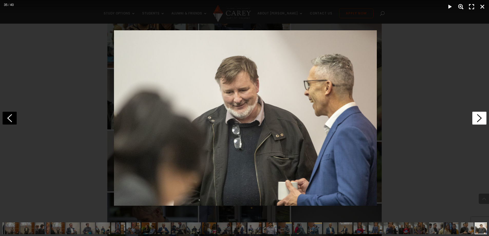
click at [481, 116] on icon at bounding box center [479, 118] width 14 height 13
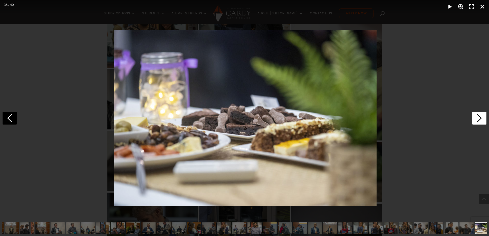
click at [481, 116] on icon at bounding box center [479, 118] width 14 height 13
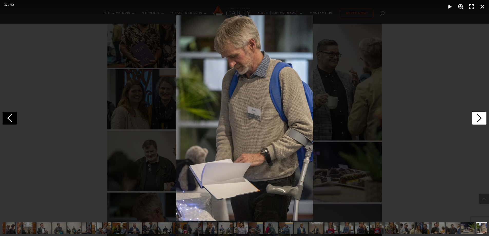
click at [481, 116] on icon at bounding box center [479, 118] width 14 height 13
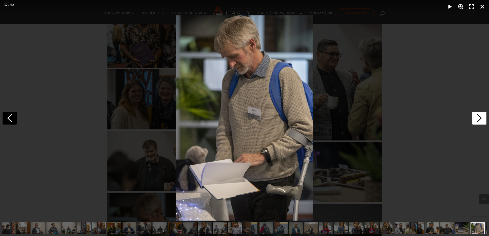
click at [481, 116] on icon at bounding box center [479, 118] width 14 height 13
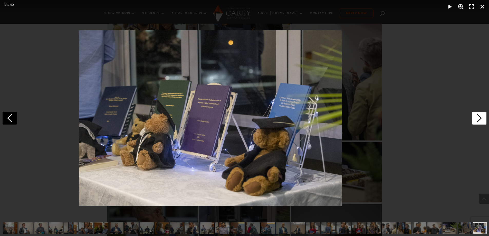
click at [481, 116] on icon at bounding box center [479, 118] width 14 height 13
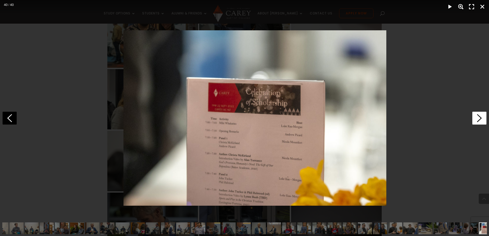
click at [481, 116] on icon at bounding box center [479, 118] width 14 height 13
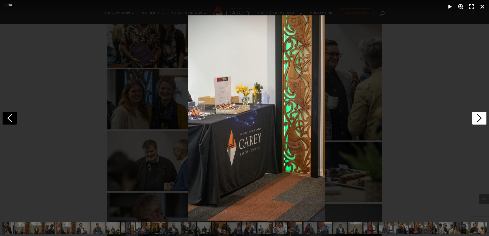
click at [481, 116] on icon at bounding box center [479, 118] width 14 height 13
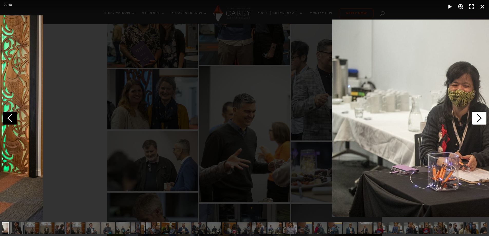
click at [481, 116] on icon at bounding box center [479, 118] width 14 height 13
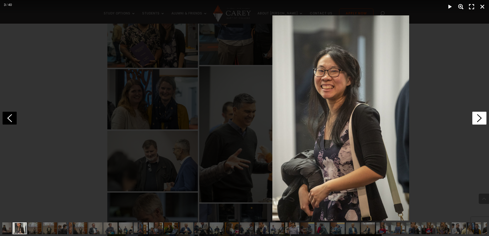
click at [481, 116] on icon at bounding box center [479, 118] width 14 height 13
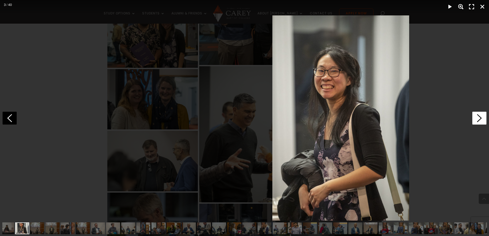
click at [481, 116] on icon at bounding box center [479, 118] width 14 height 13
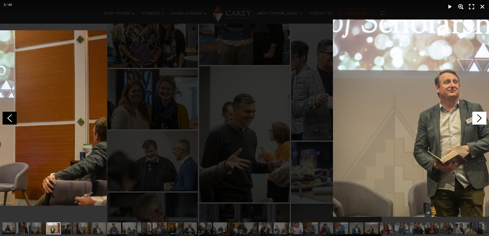
click at [481, 116] on icon at bounding box center [479, 118] width 14 height 13
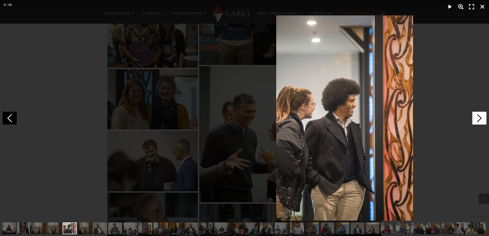
click at [481, 116] on icon at bounding box center [479, 118] width 14 height 13
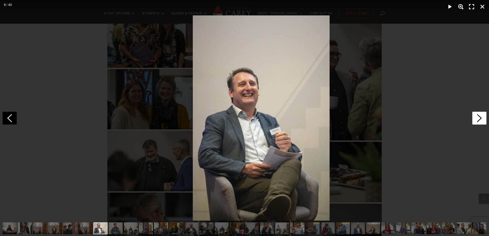
scroll to position [0, 15]
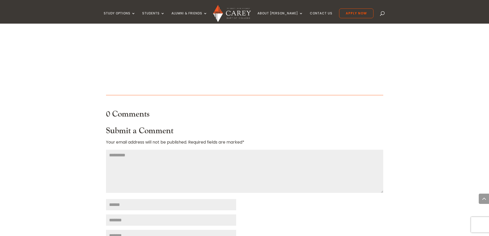
scroll to position [949, 0]
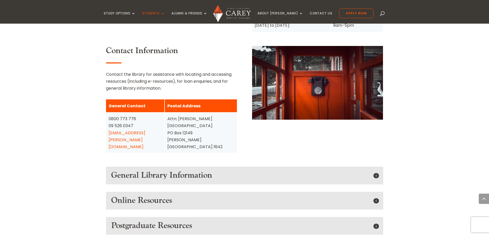
scroll to position [693, 0]
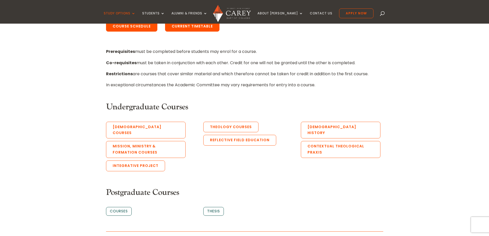
scroll to position [231, 0]
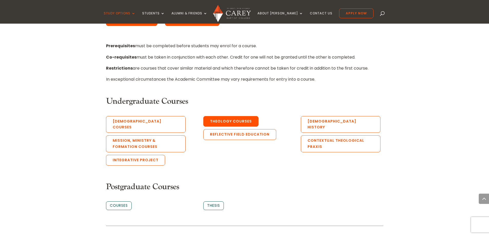
click at [223, 120] on link "Theology Courses" at bounding box center [230, 121] width 55 height 11
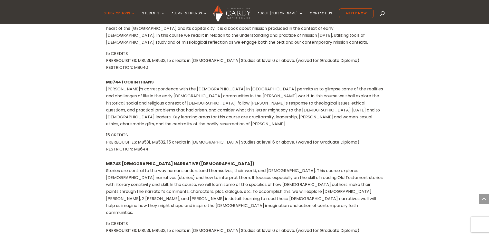
scroll to position [2191, 0]
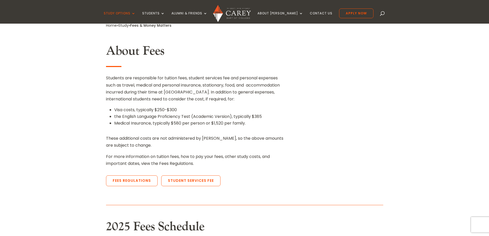
scroll to position [128, 0]
